Goal: Navigation & Orientation: Find specific page/section

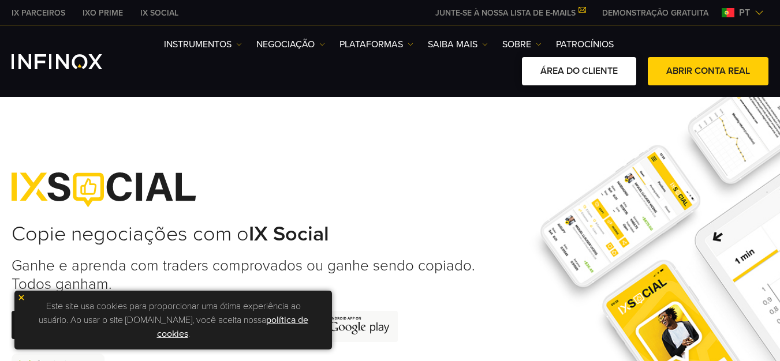
click at [583, 73] on link "ÁREA DO CLIENTE" at bounding box center [579, 71] width 114 height 28
